Goal: Transaction & Acquisition: Purchase product/service

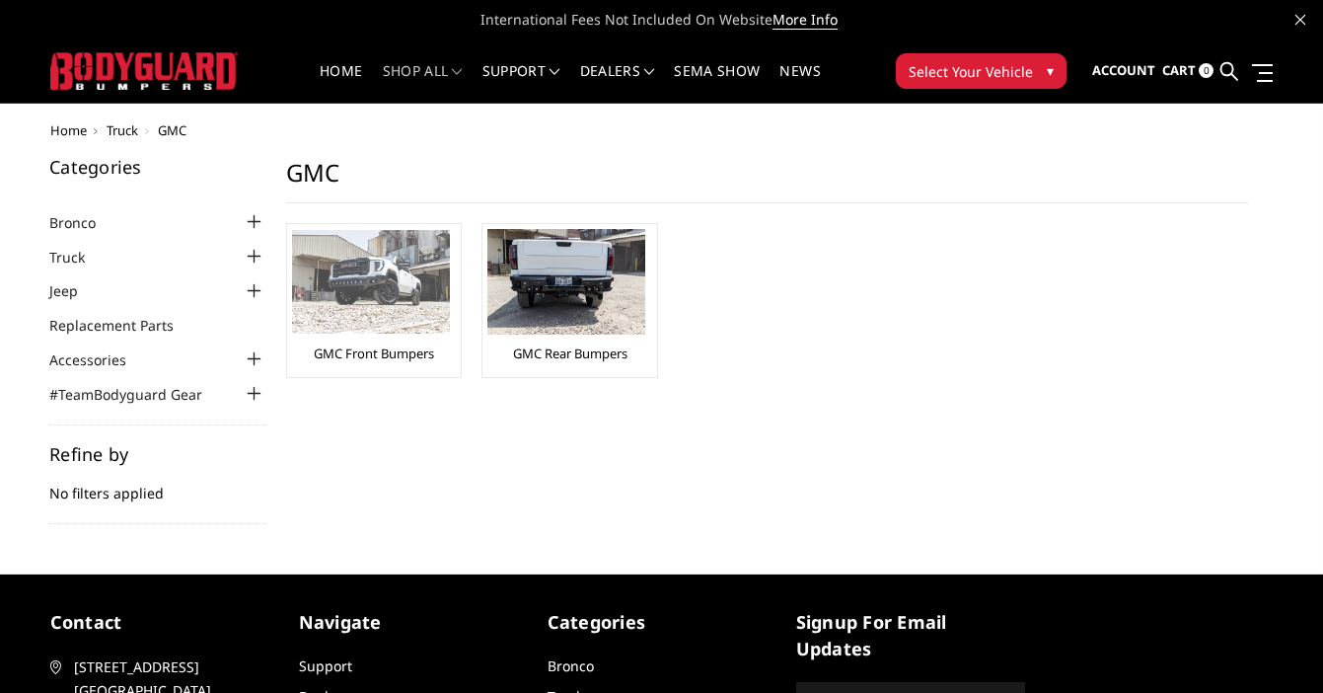
click at [398, 349] on link "GMC Front Bumpers" at bounding box center [374, 353] width 120 height 18
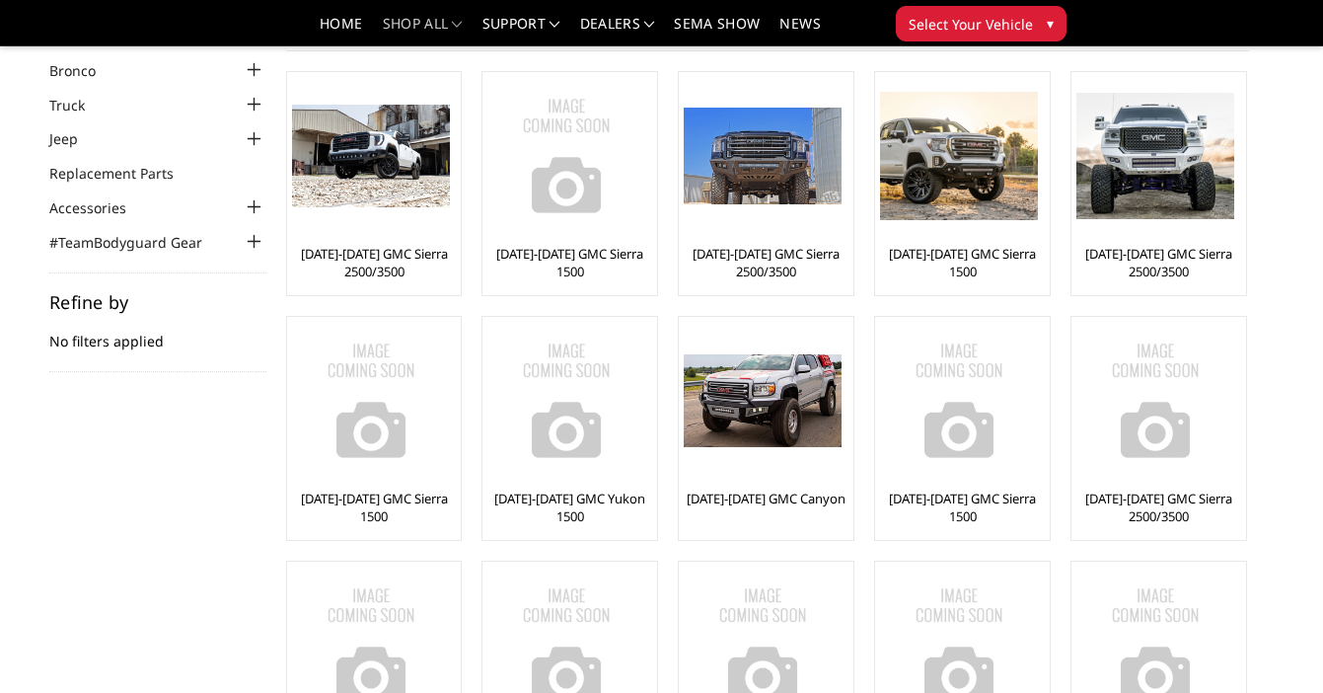
scroll to position [10, 0]
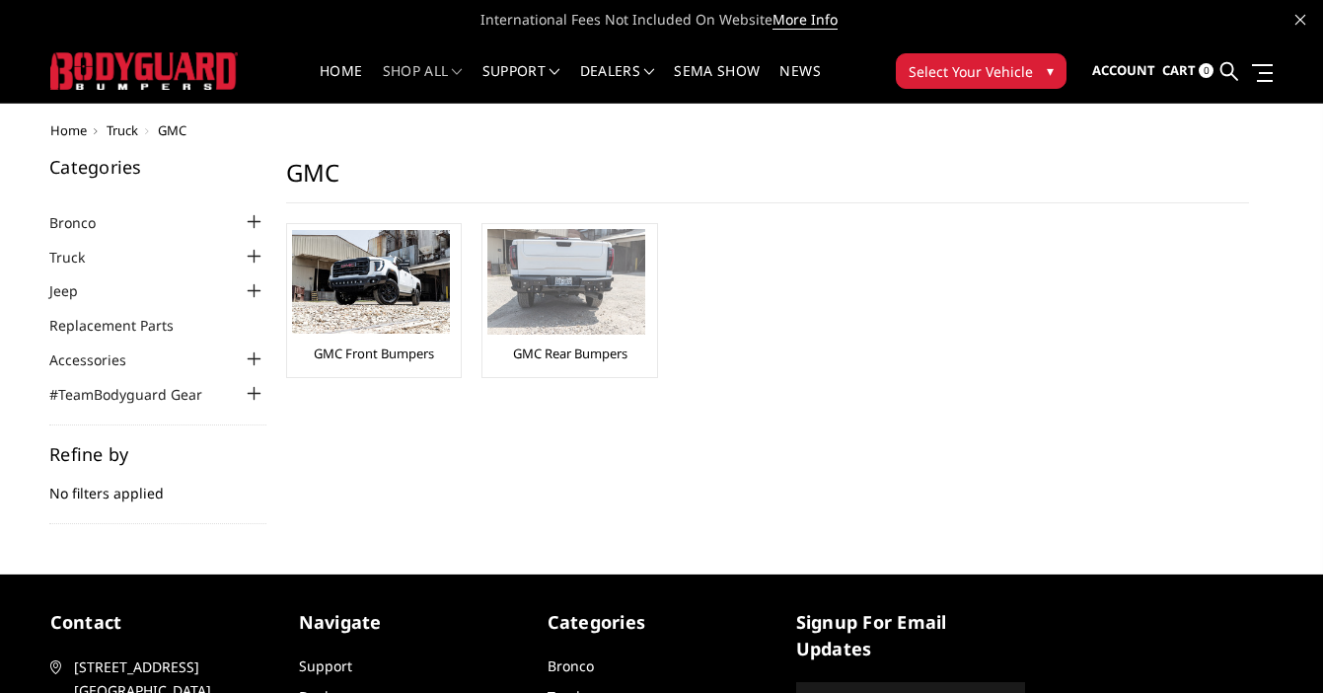
click at [564, 354] on link "GMC Rear Bumpers" at bounding box center [570, 353] width 114 height 18
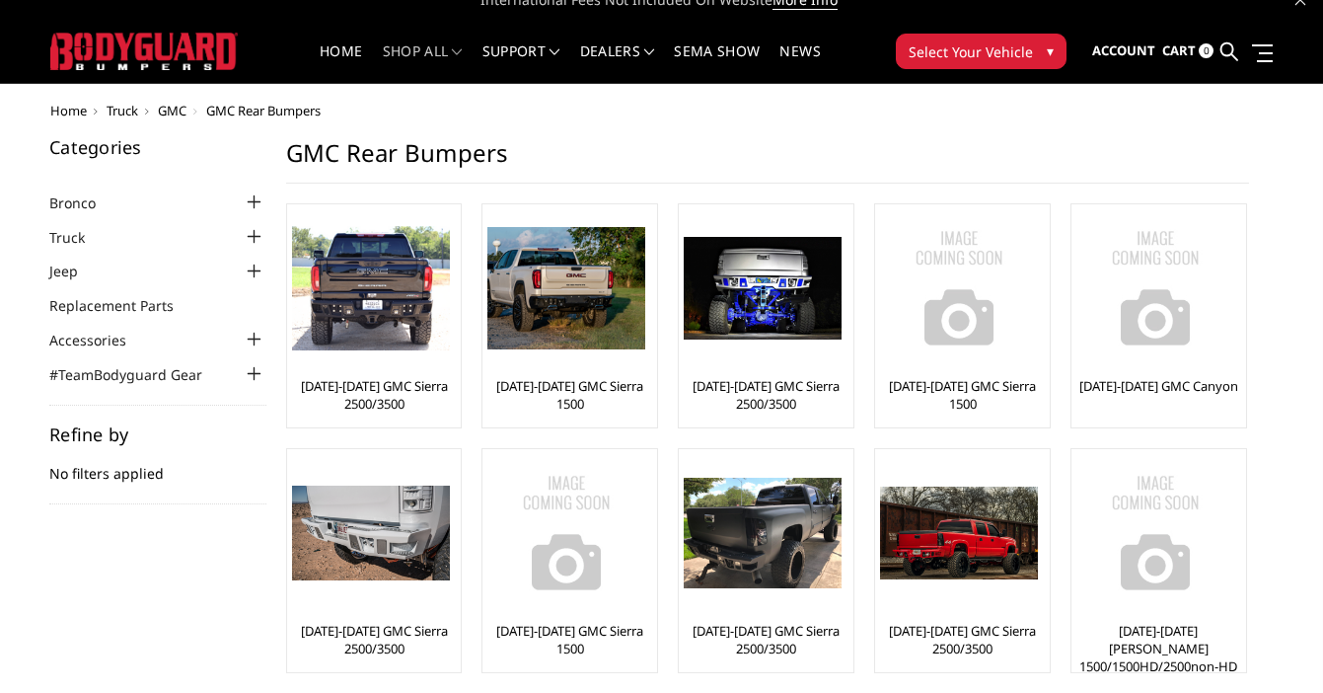
scroll to position [17, 0]
